Goal: Task Accomplishment & Management: Use online tool/utility

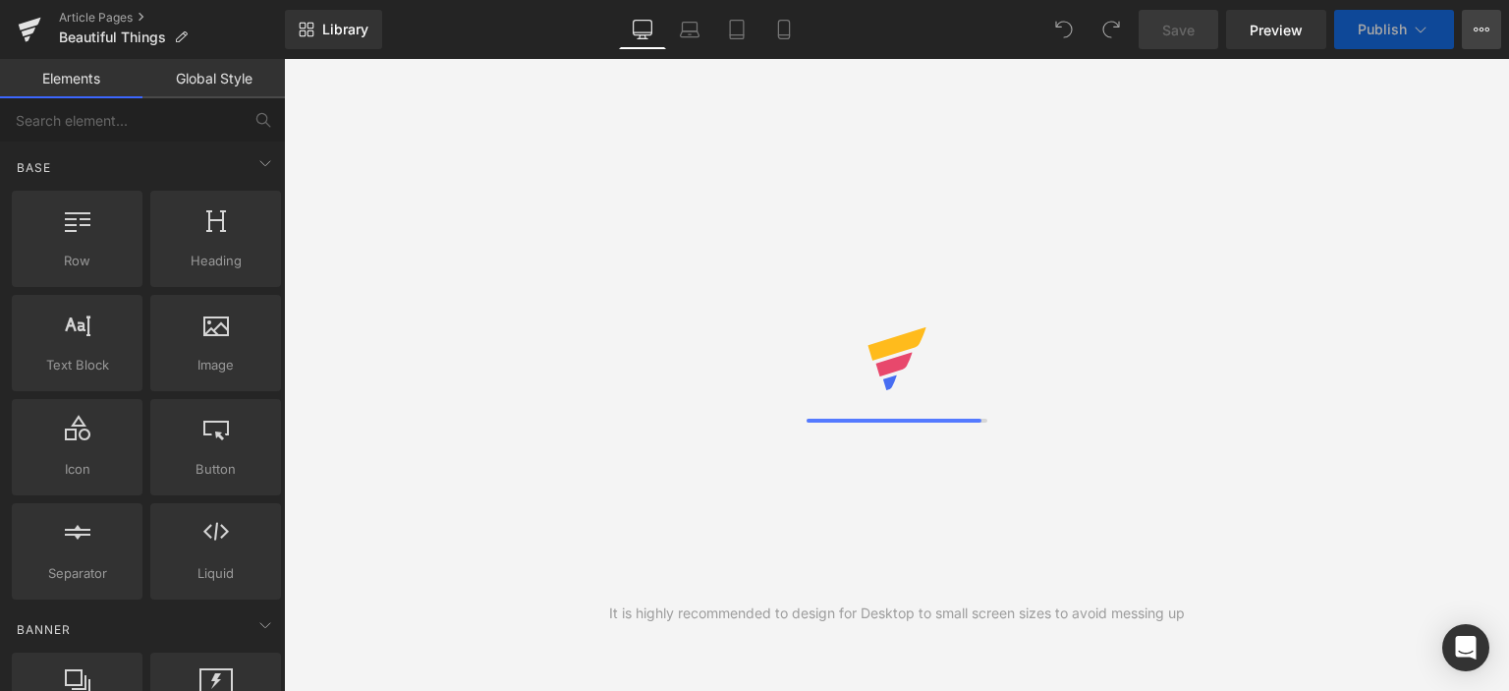
click at [1477, 27] on icon at bounding box center [1482, 30] width 16 height 16
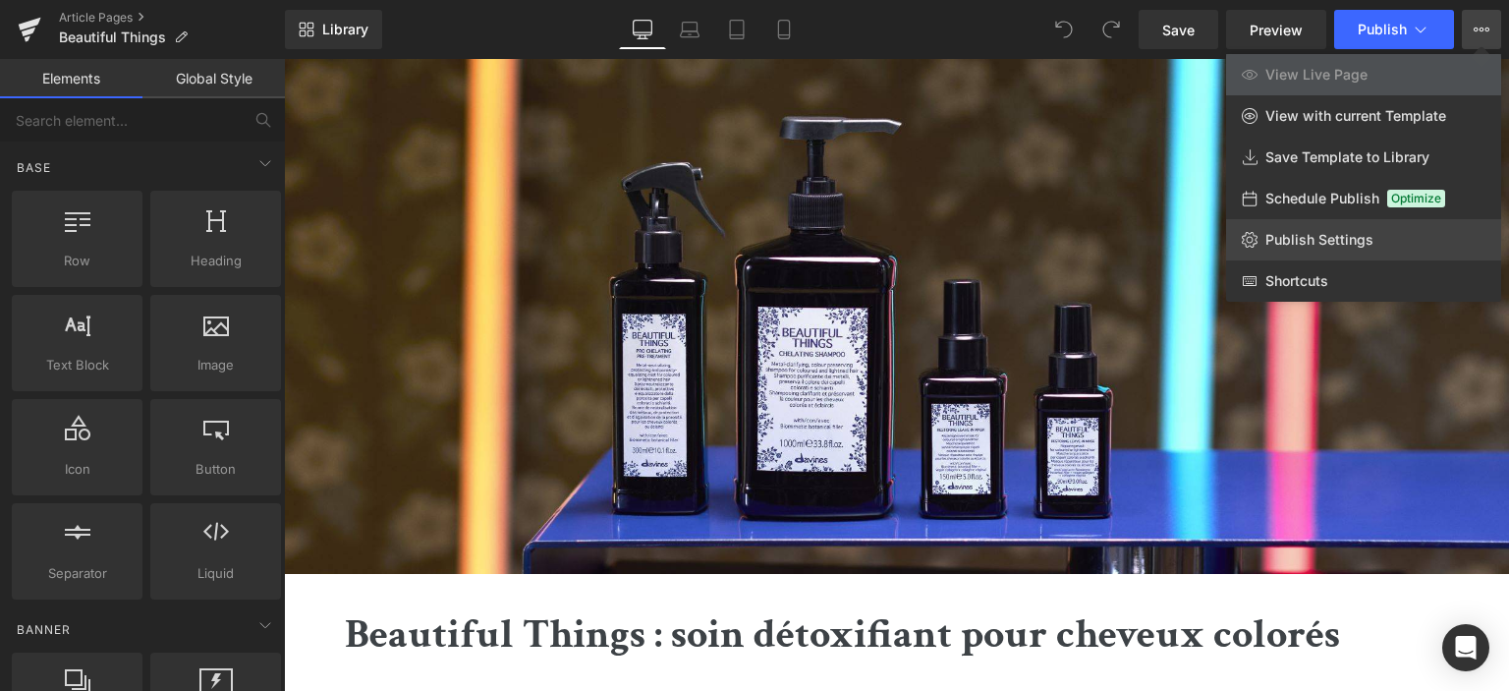
click at [1375, 237] on link "Publish Settings" at bounding box center [1363, 239] width 275 height 41
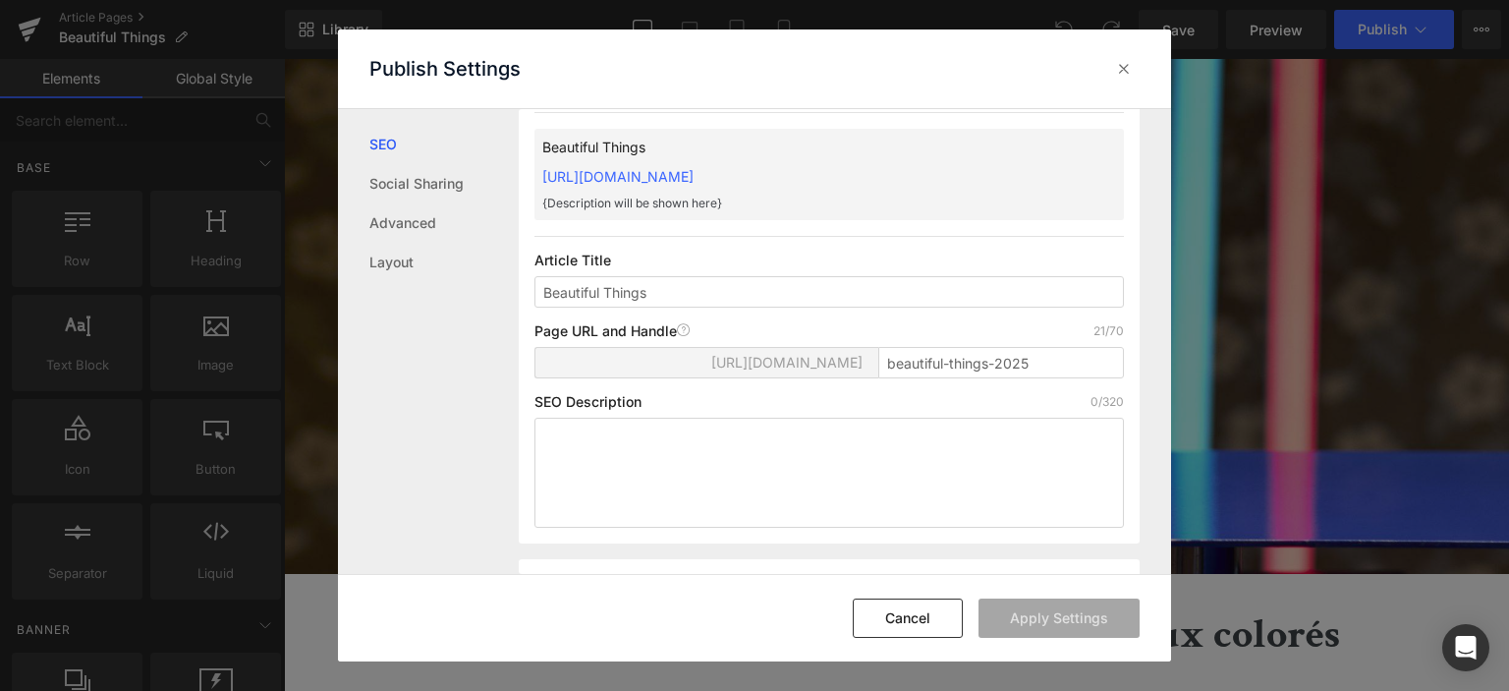
scroll to position [98, 0]
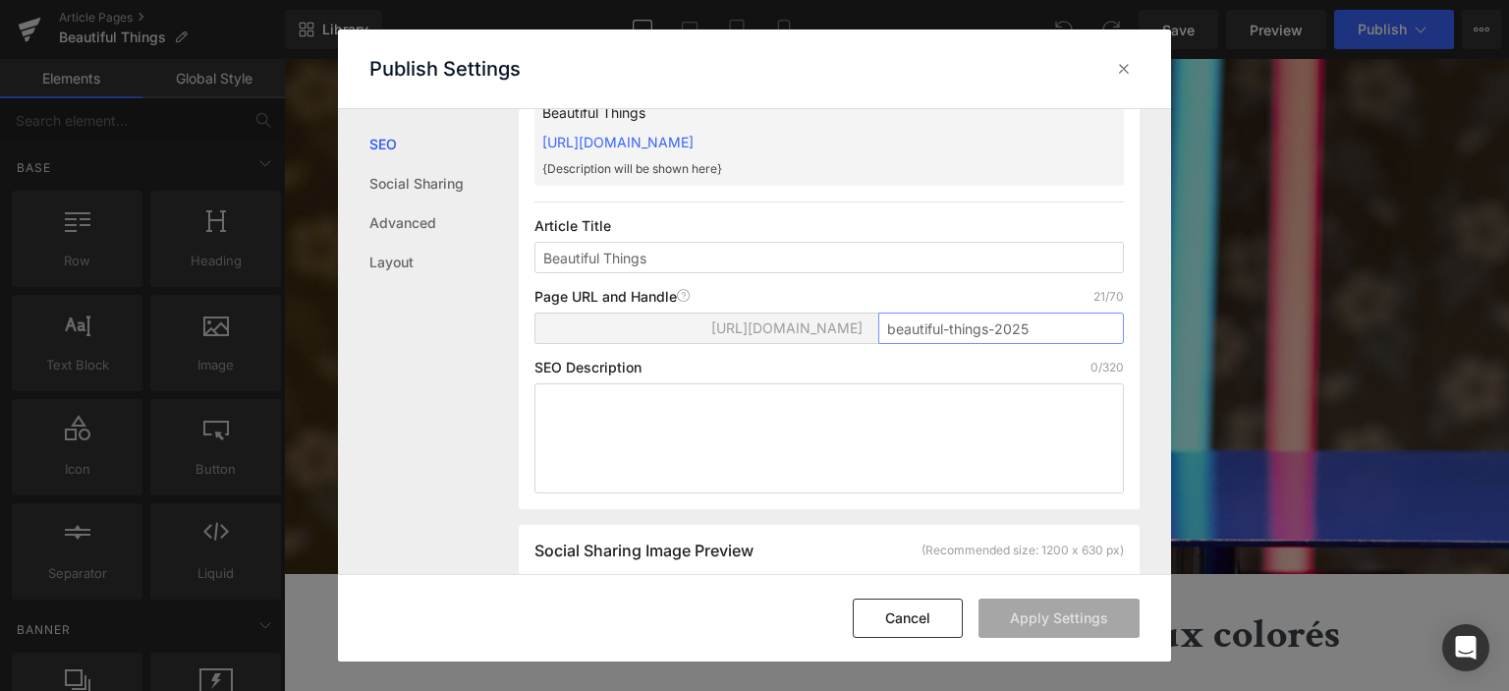
click at [0, 0] on input "beautiful-things-2025" at bounding box center [0, 0] width 0 height 0
